Goal: Task Accomplishment & Management: Complete application form

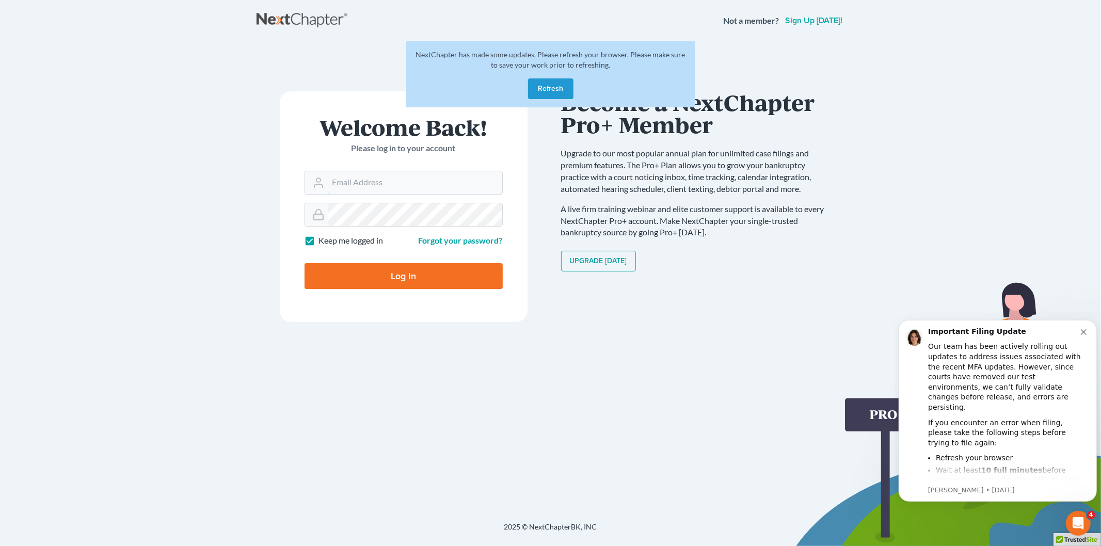
type input "[EMAIL_ADDRESS][DOMAIN_NAME]"
click at [554, 88] on button "Refresh" at bounding box center [550, 88] width 45 height 21
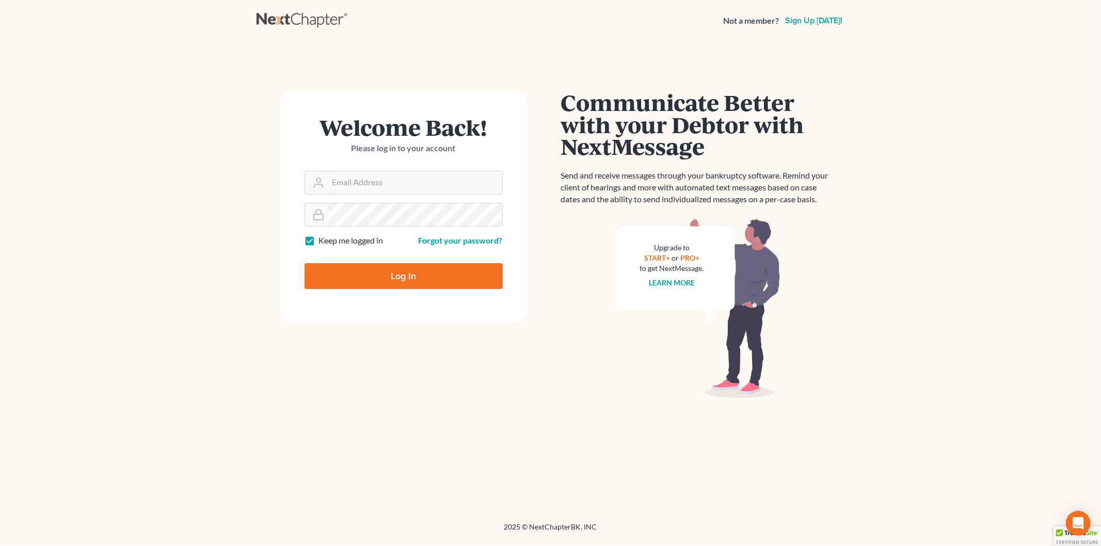
type input "[EMAIL_ADDRESS][DOMAIN_NAME]"
click at [405, 279] on input "Log In" at bounding box center [404, 276] width 198 height 26
type input "Thinking..."
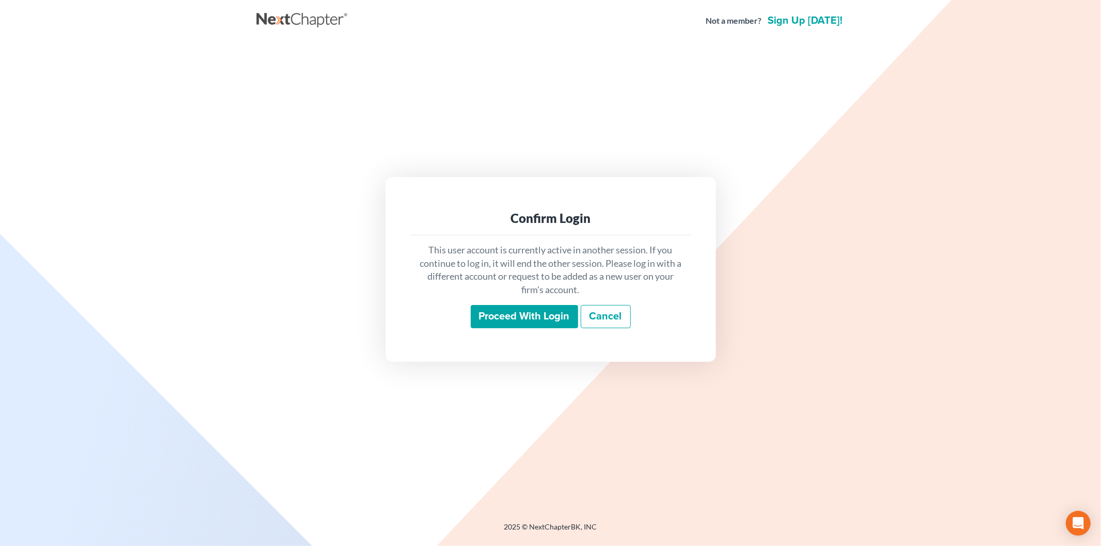
click at [545, 322] on input "Proceed with login" at bounding box center [524, 317] width 107 height 24
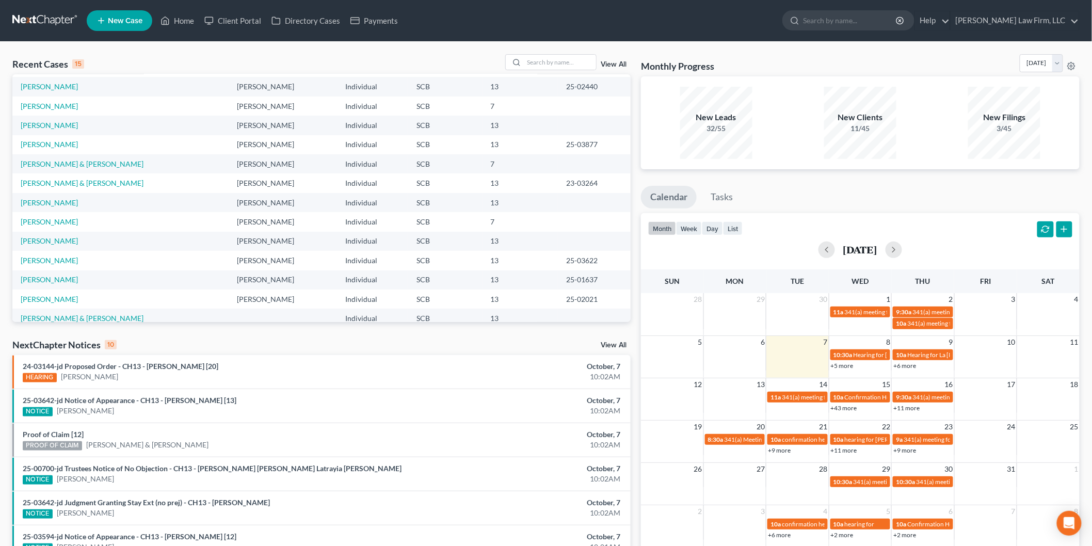
scroll to position [57, 0]
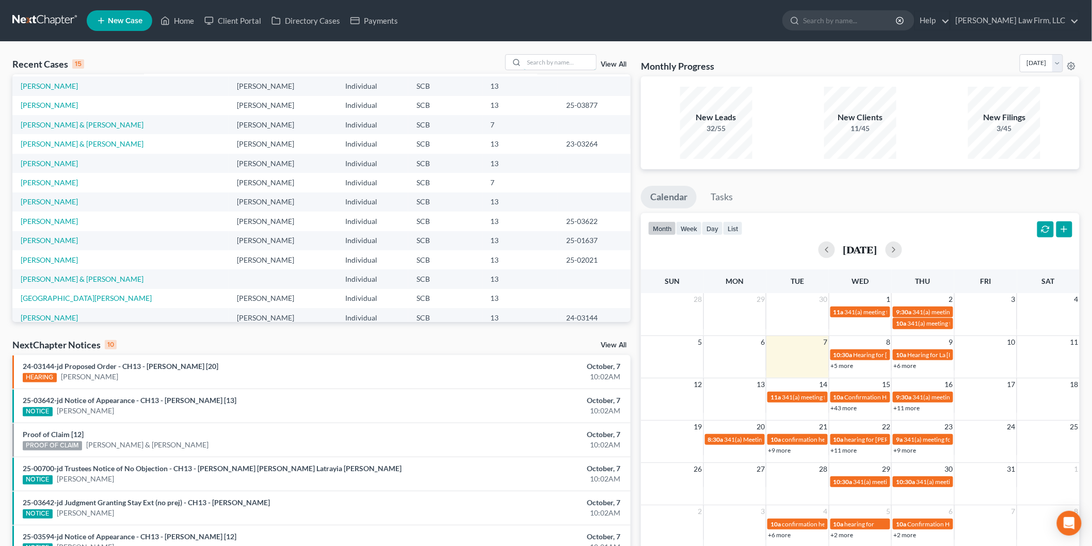
click at [537, 58] on input "search" at bounding box center [560, 62] width 72 height 15
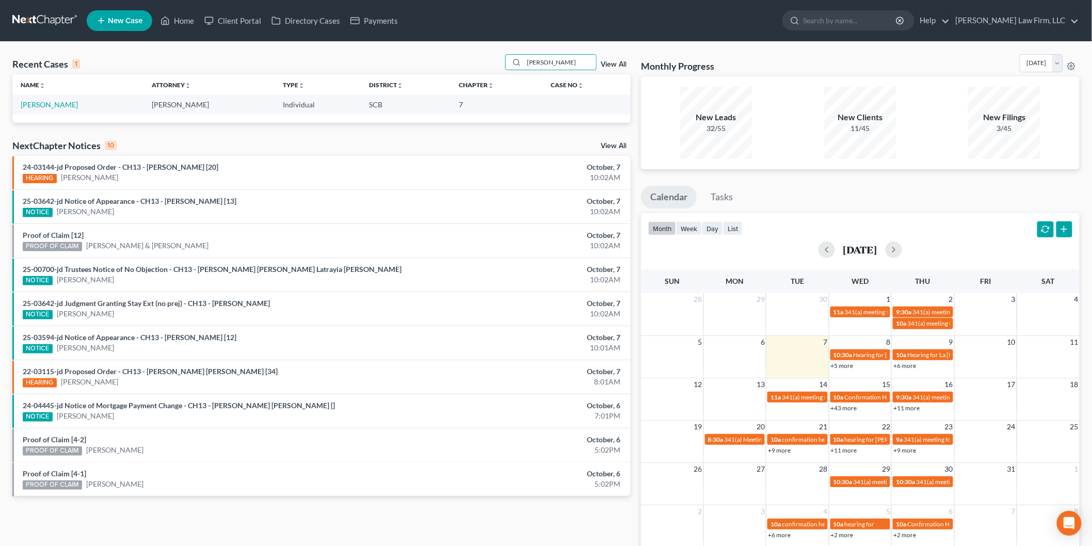
type input "[PERSON_NAME]"
click at [44, 109] on link "[PERSON_NAME]" at bounding box center [49, 104] width 57 height 9
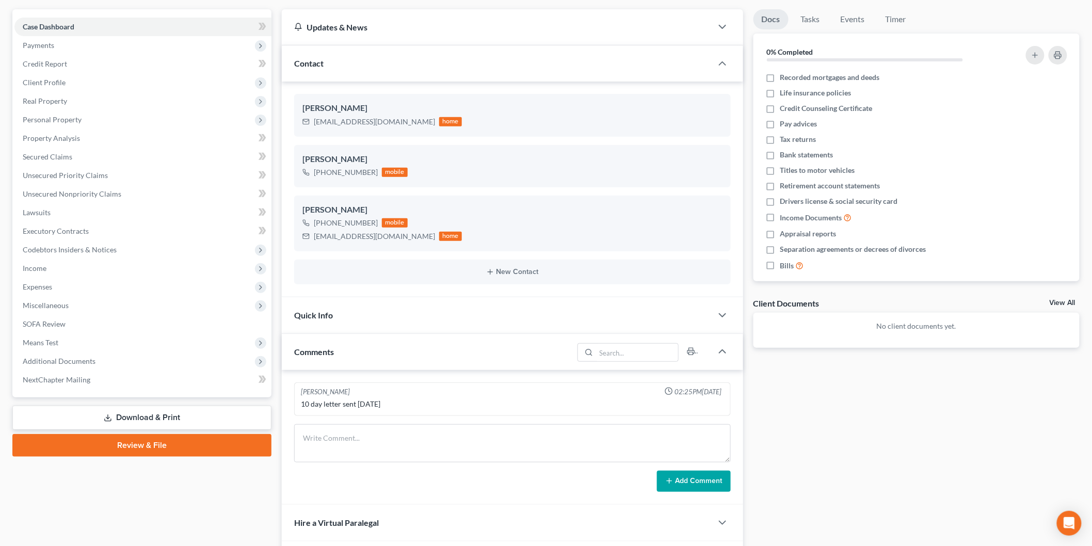
scroll to position [24, 0]
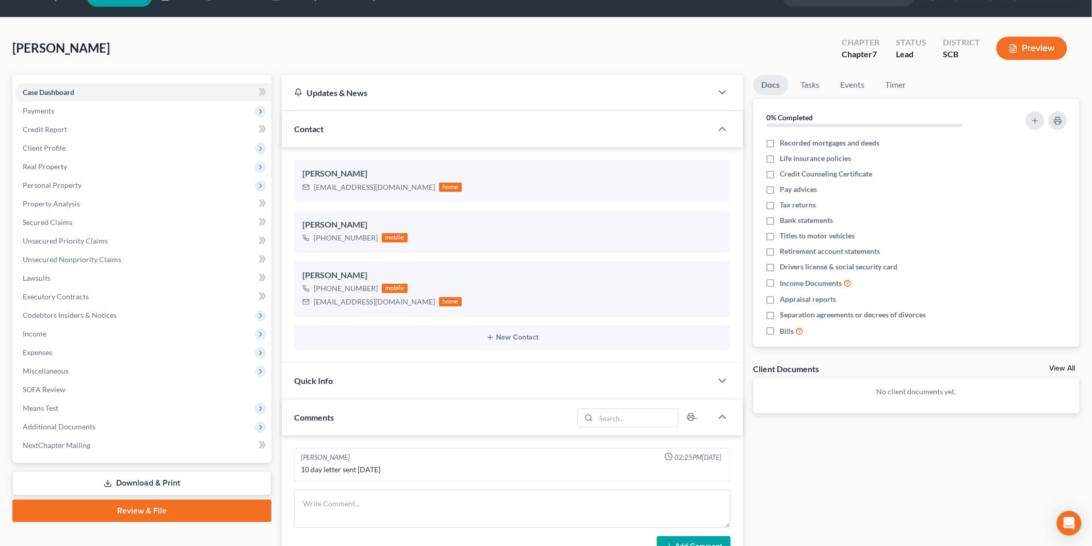
click at [81, 145] on span "Client Profile" at bounding box center [142, 148] width 257 height 19
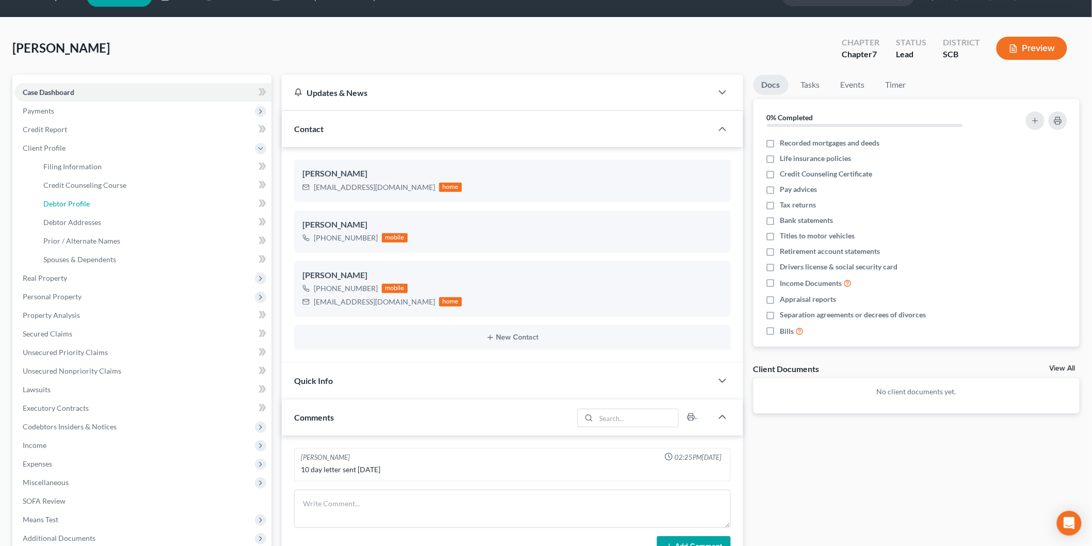
click at [96, 199] on link "Debtor Profile" at bounding box center [153, 204] width 236 height 19
select select "0"
select select "1"
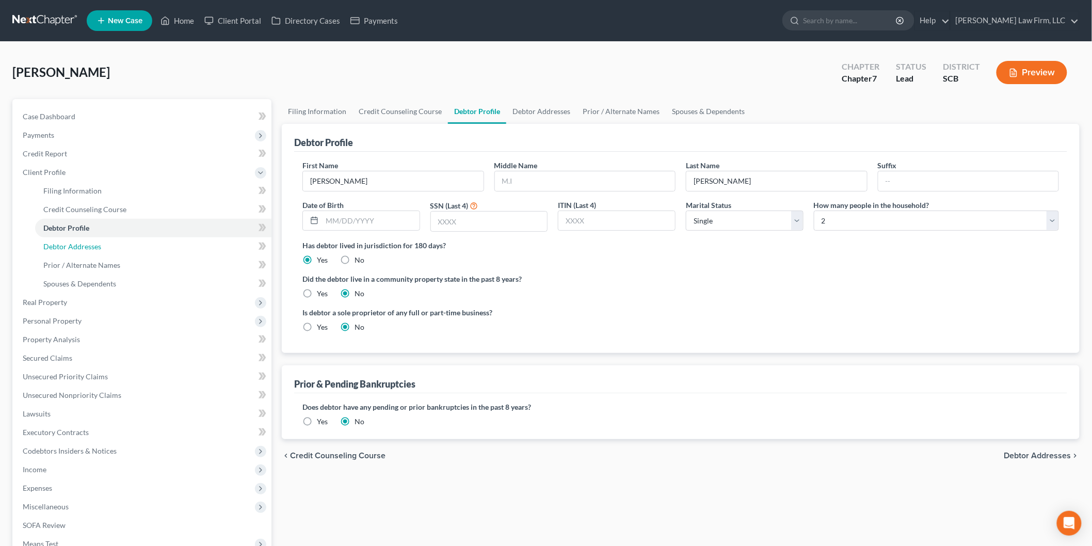
click at [150, 250] on link "Debtor Addresses" at bounding box center [153, 246] width 236 height 19
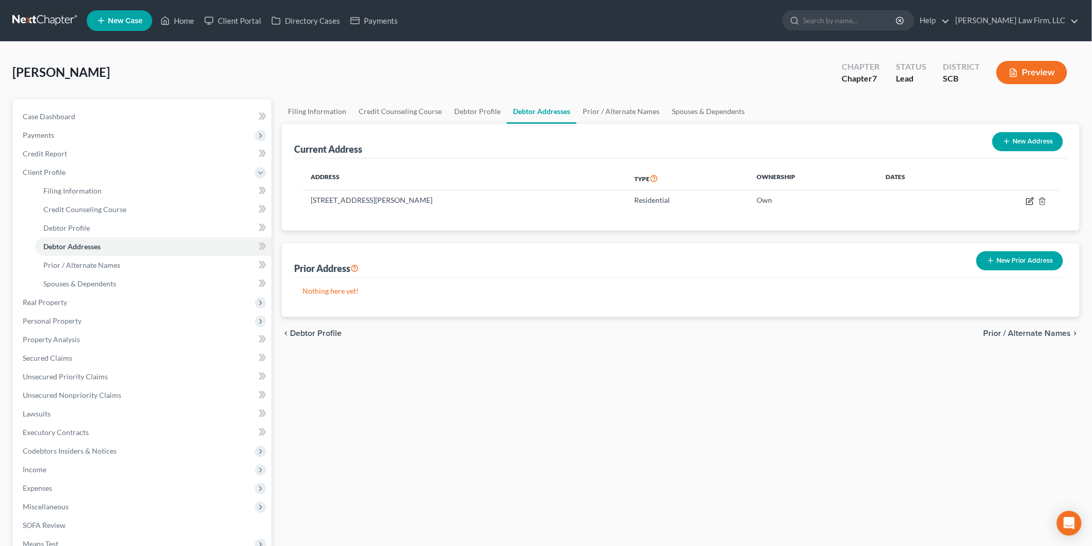
click at [1029, 198] on icon "button" at bounding box center [1030, 201] width 8 height 8
select select "42"
select select "0"
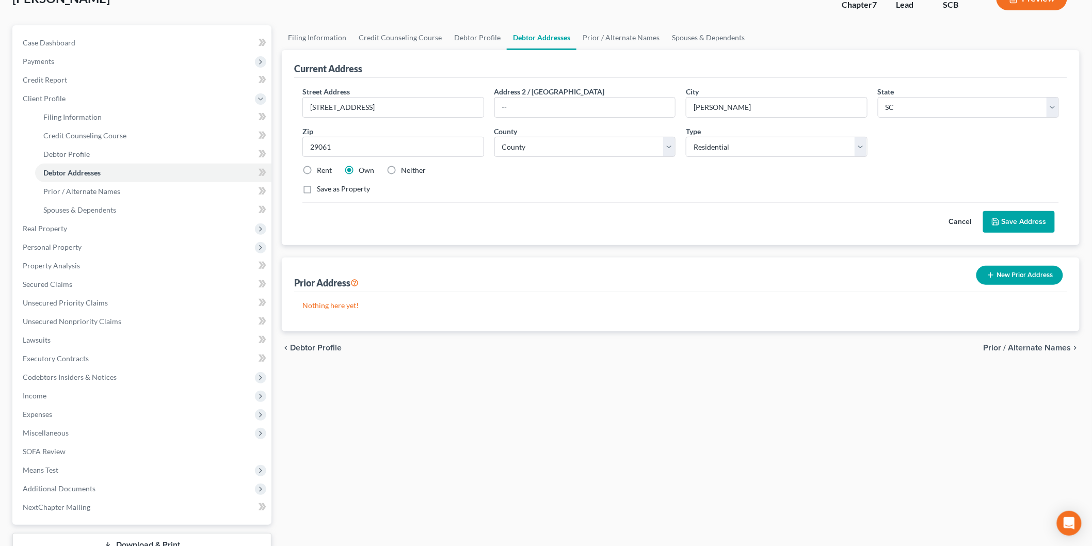
scroll to position [150, 0]
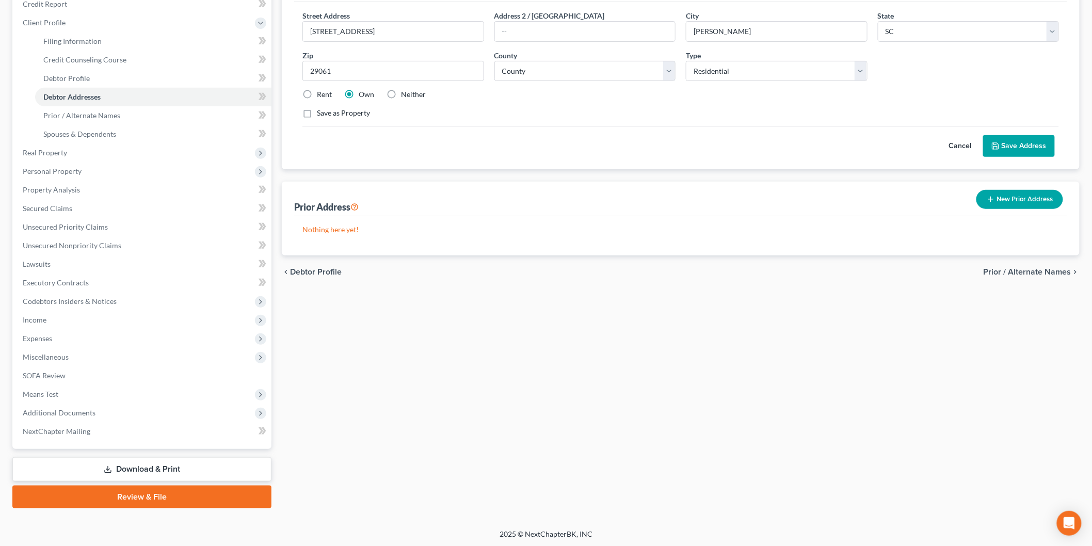
click at [105, 313] on span "Income" at bounding box center [142, 320] width 257 height 19
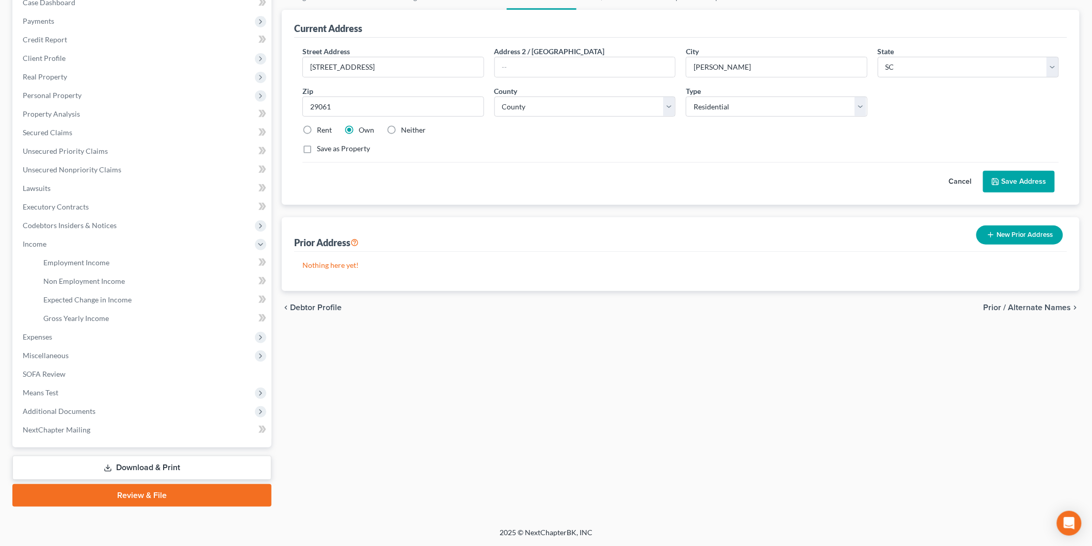
scroll to position [112, 0]
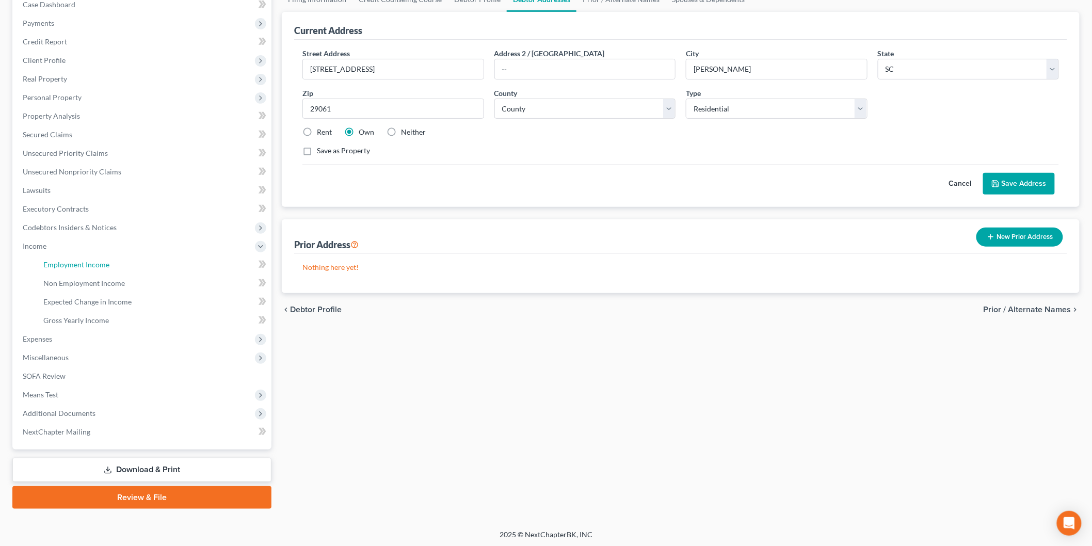
click at [116, 257] on link "Employment Income" at bounding box center [153, 265] width 236 height 19
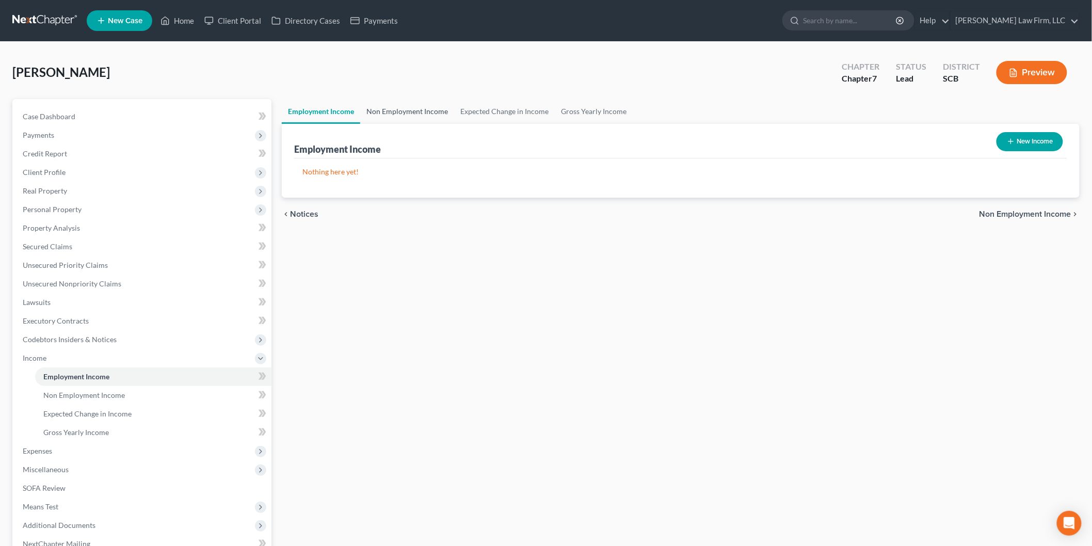
click at [420, 105] on link "Non Employment Income" at bounding box center [407, 111] width 94 height 25
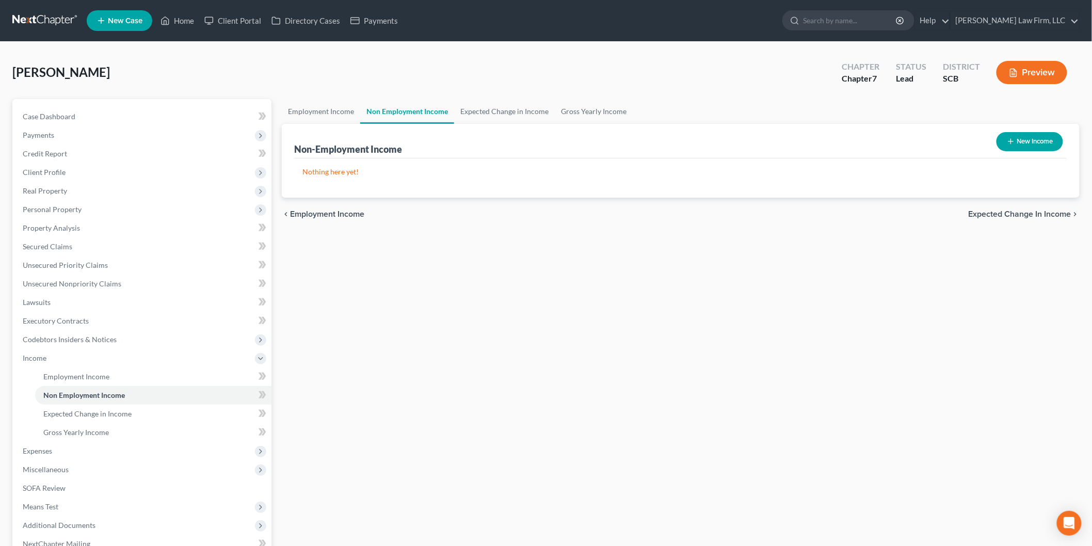
click at [1034, 141] on button "New Income" at bounding box center [1030, 141] width 67 height 19
select select "0"
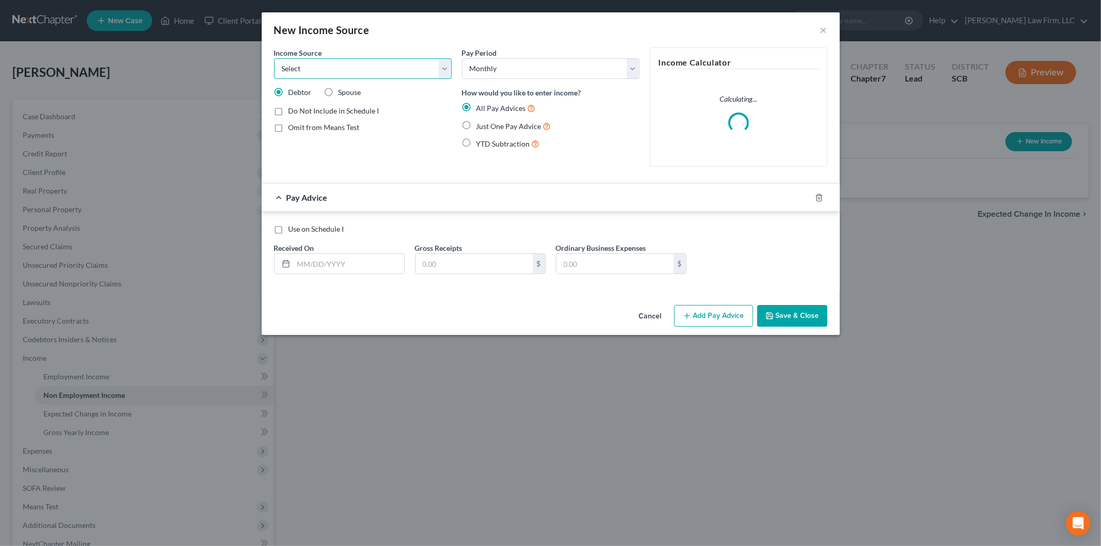
click at [387, 65] on select "Select Unemployment Disability (from employer) Pension Retirement Social Securi…" at bounding box center [363, 68] width 178 height 21
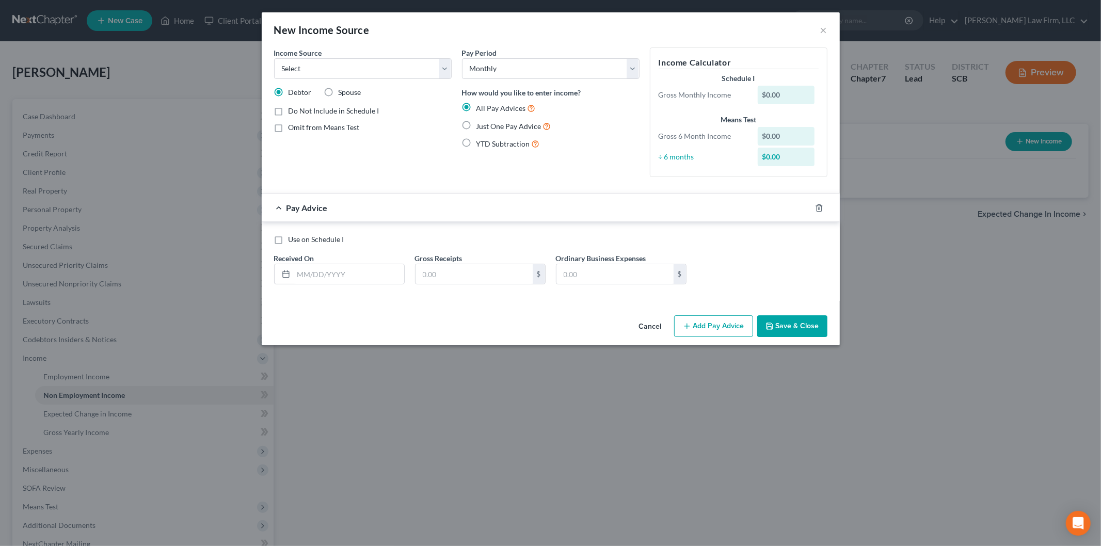
click at [656, 326] on button "Cancel" at bounding box center [650, 326] width 39 height 21
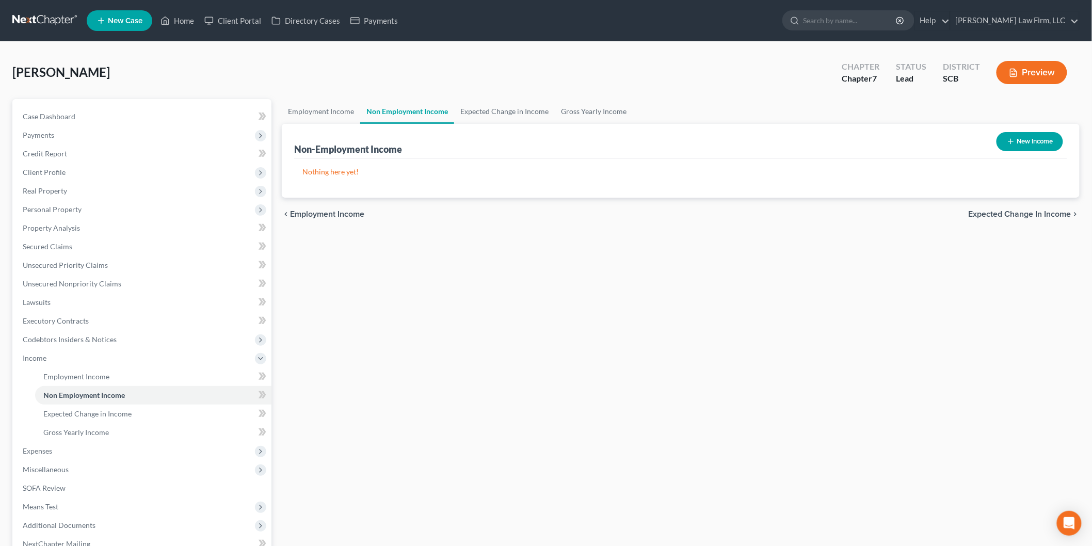
scroll to position [112, 0]
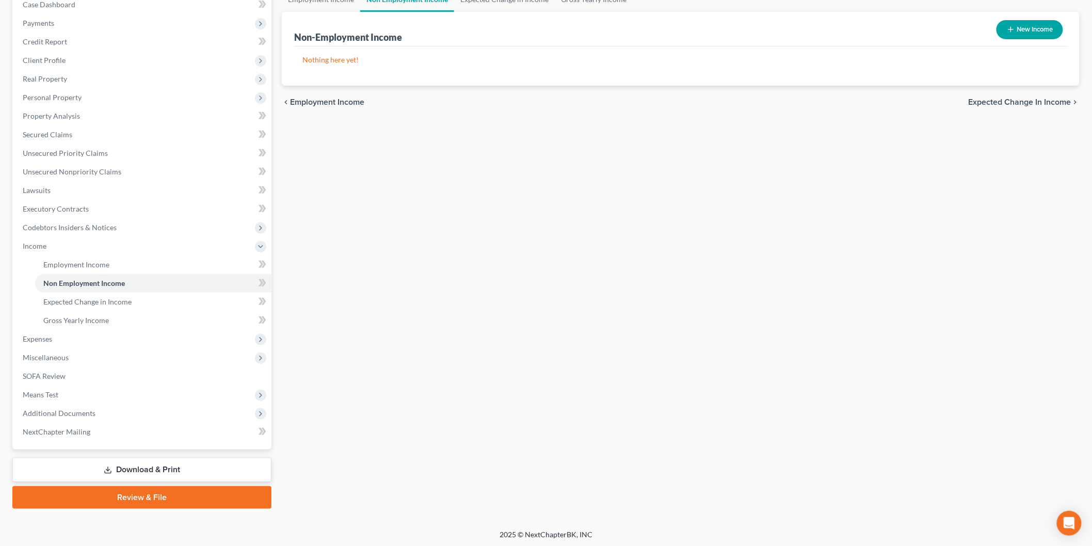
click at [85, 333] on span "Expenses" at bounding box center [142, 339] width 257 height 19
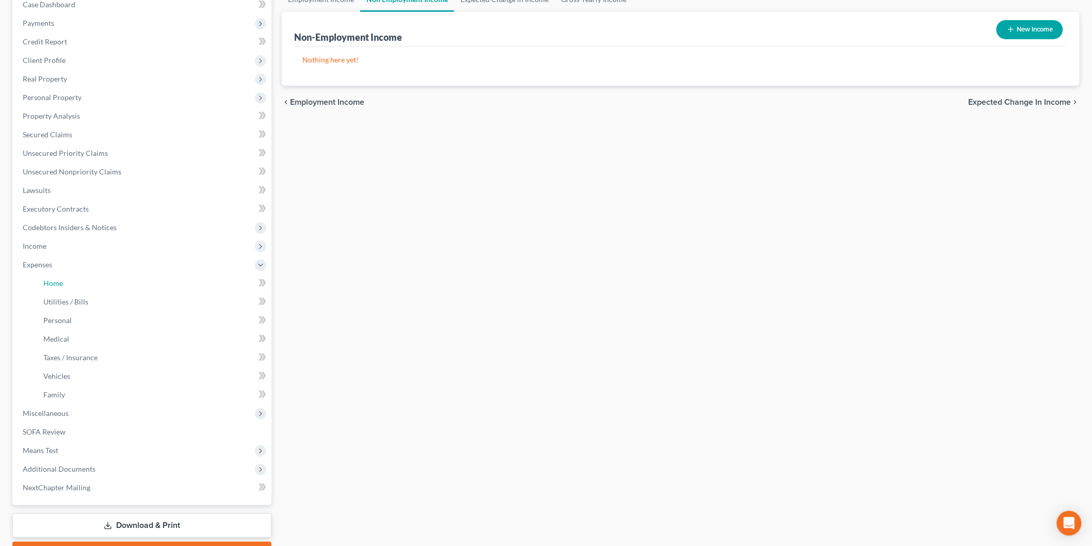
click at [79, 284] on link "Home" at bounding box center [153, 283] width 236 height 19
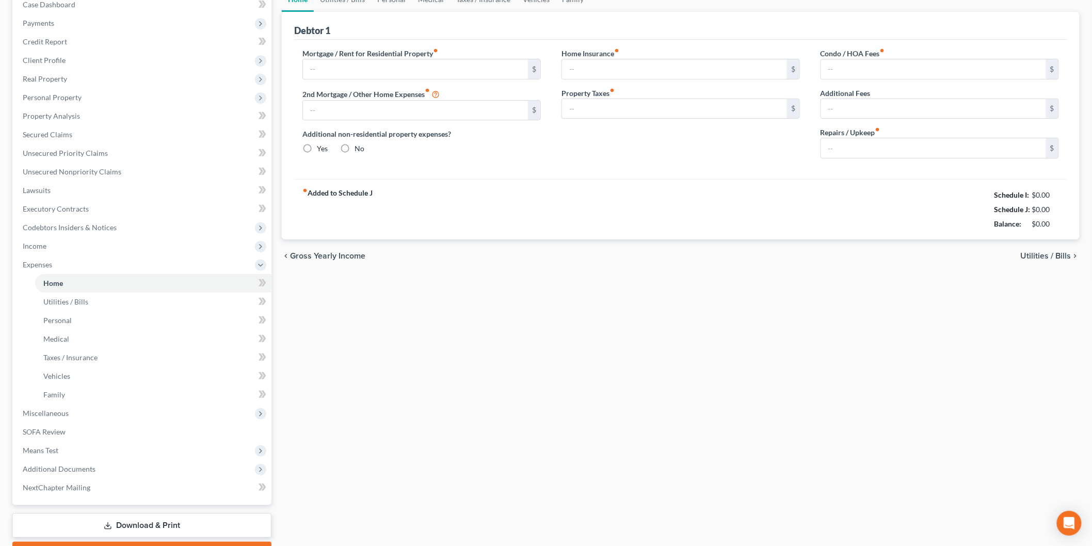
type input "0.00"
radio input "true"
type input "0.00"
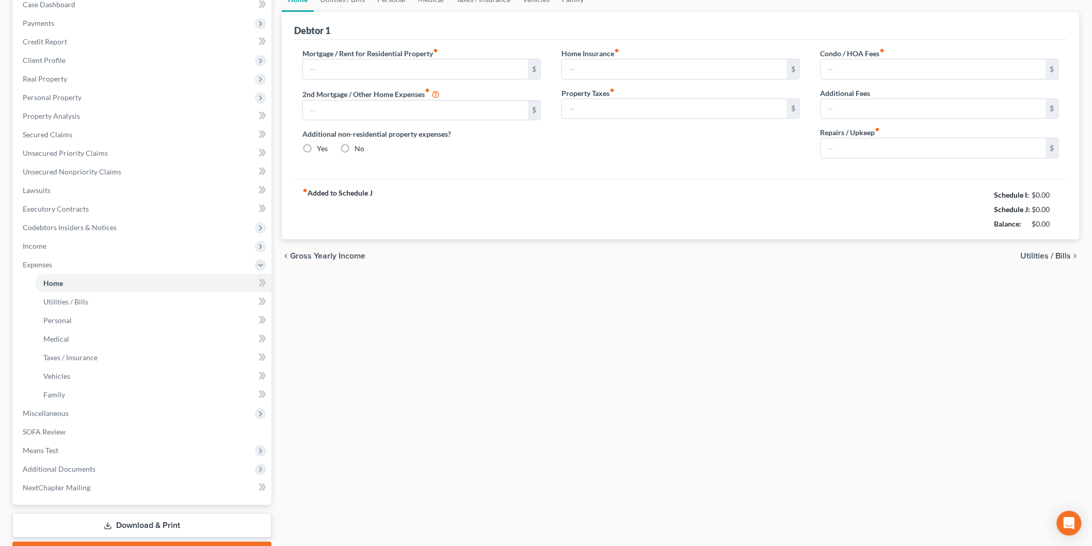
type input "0.00"
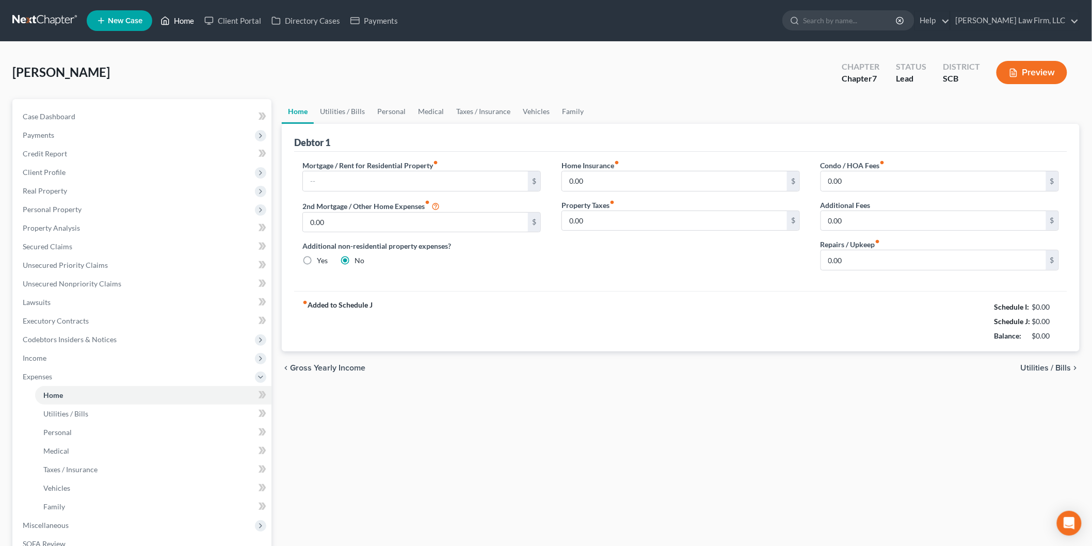
click at [183, 19] on link "Home" at bounding box center [177, 20] width 44 height 19
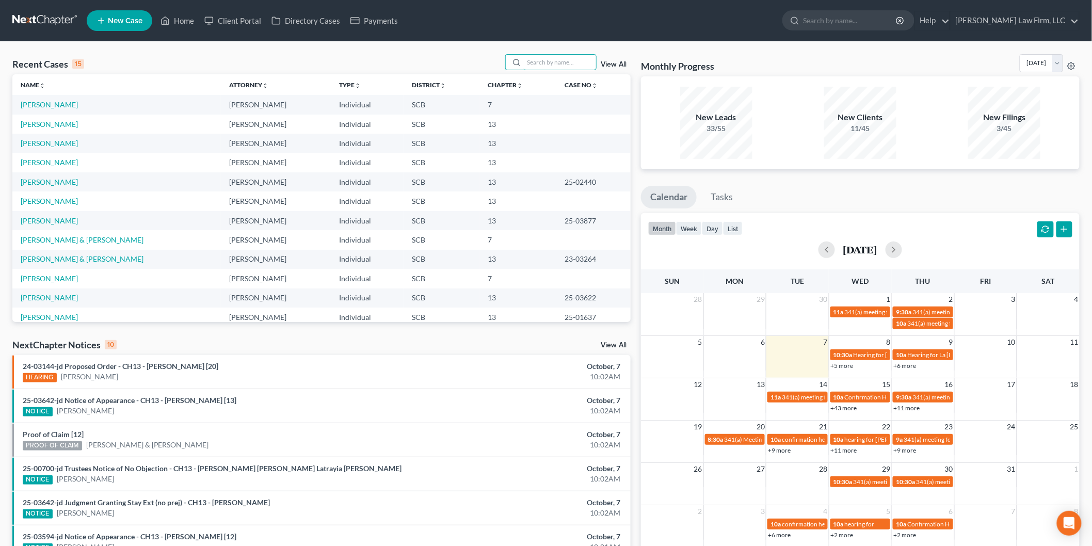
click at [564, 60] on input "search" at bounding box center [560, 62] width 72 height 15
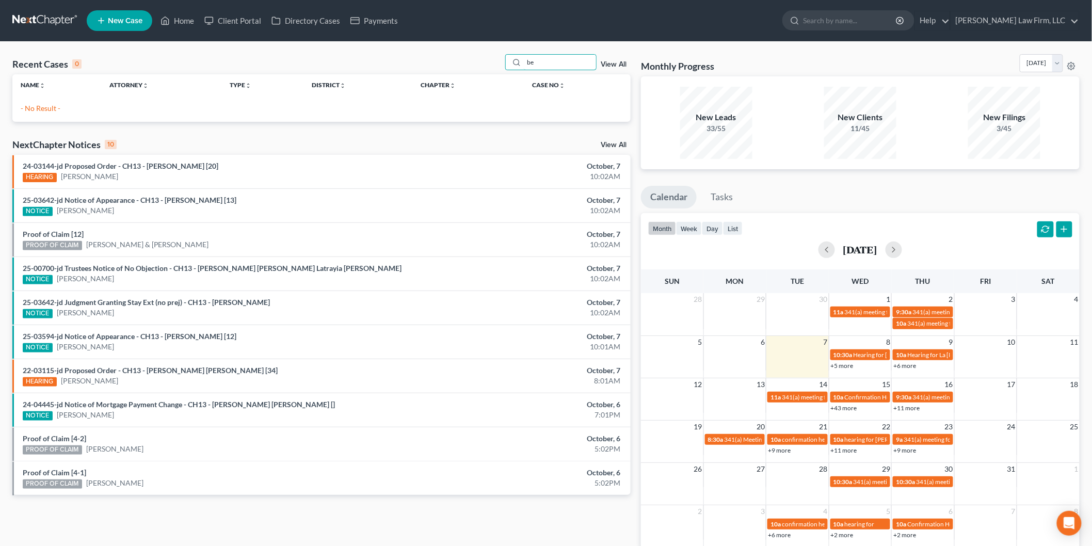
type input "b"
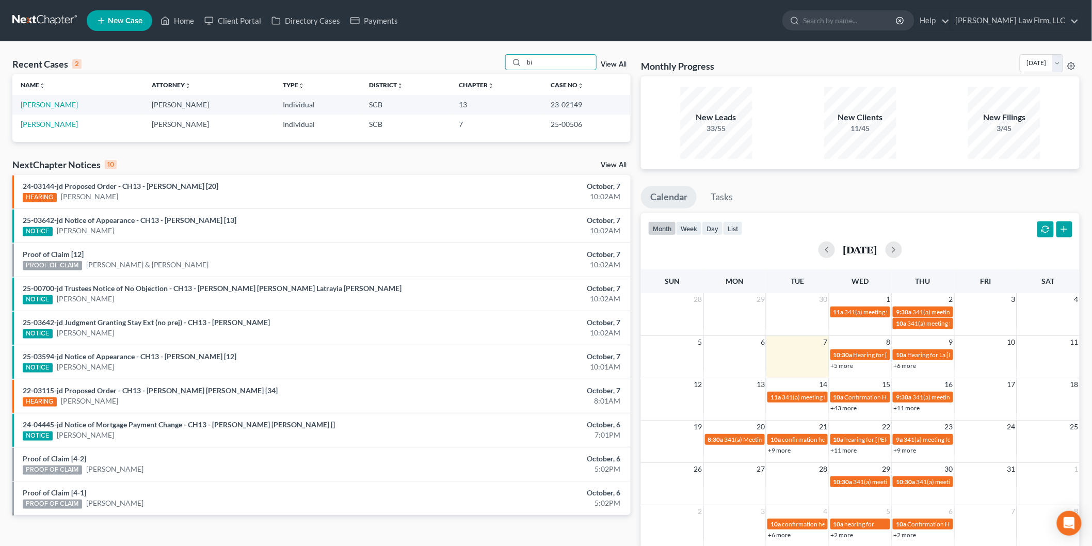
type input "b"
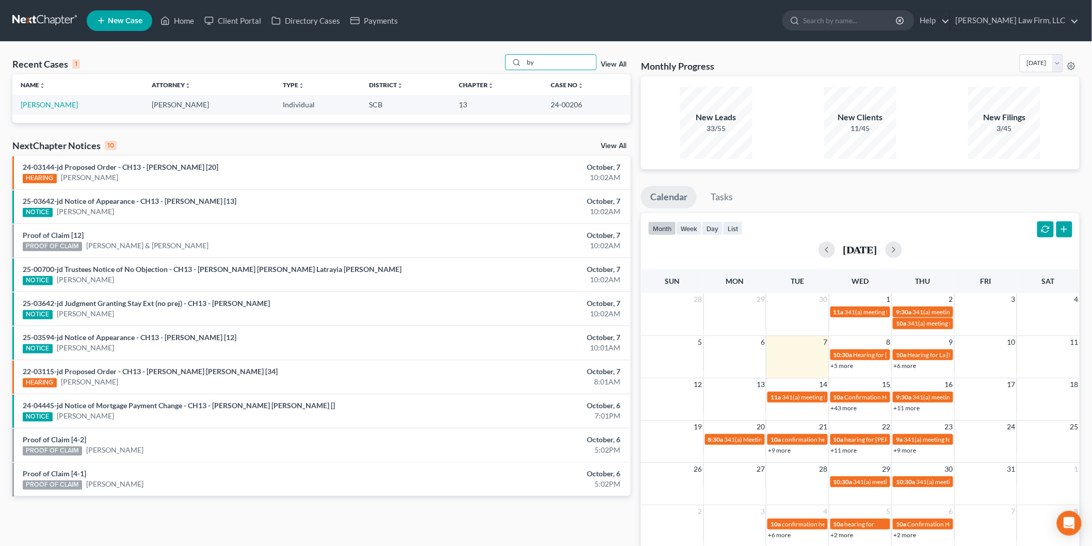
type input "b"
